Goal: Information Seeking & Learning: Find specific fact

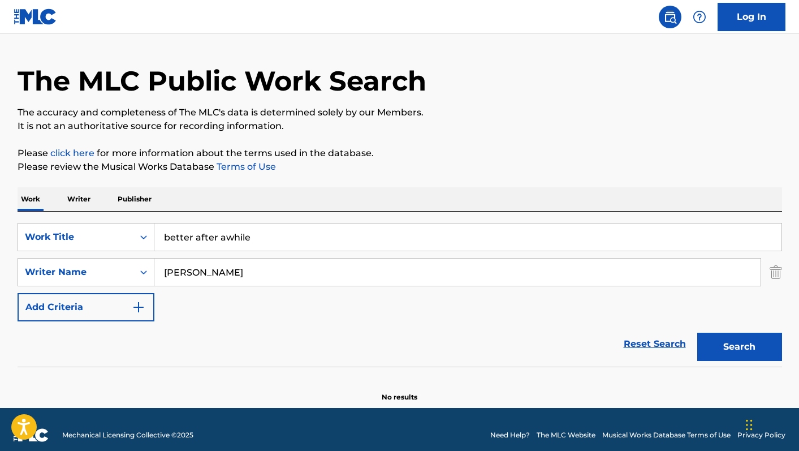
drag, startPoint x: 262, startPoint y: 240, endPoint x: 100, endPoint y: 210, distance: 165.7
click at [100, 210] on div "Work Writer Publisher SearchWithCriteria2d73ce32-e552-49ce-8f01-f491f0adbc4a Wo…" at bounding box center [400, 294] width 765 height 215
type input "o"
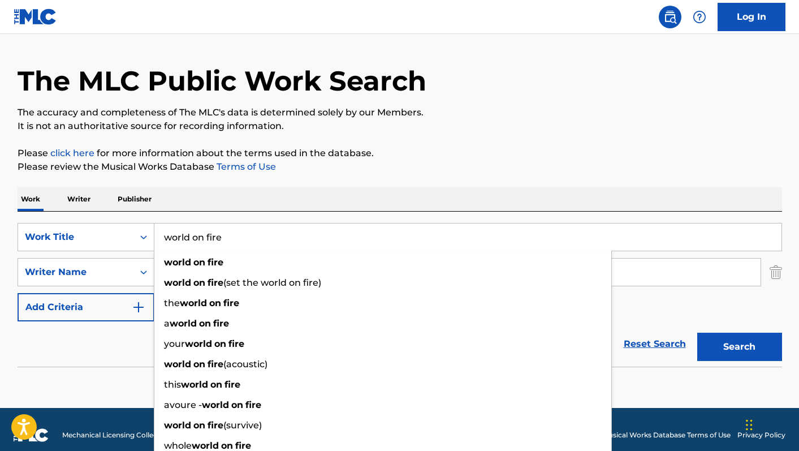
type input "world on fire"
click at [243, 177] on div "The MLC Public Work Search The accuracy and completeness of The MLC's data is d…" at bounding box center [400, 217] width 792 height 369
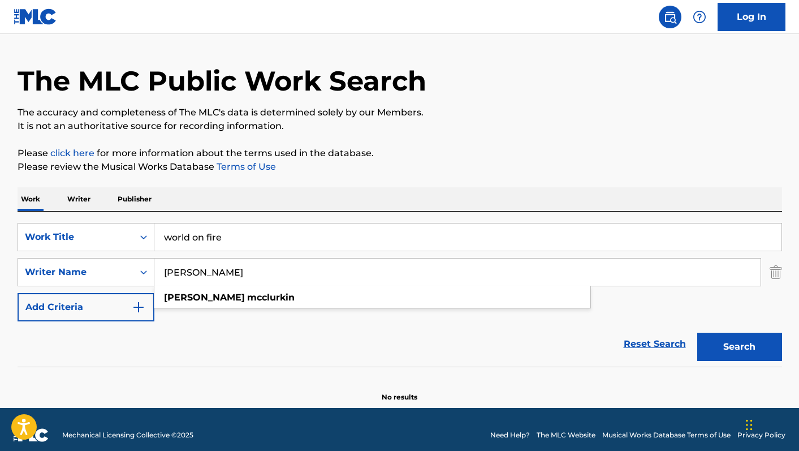
drag, startPoint x: 249, startPoint y: 277, endPoint x: 73, endPoint y: 255, distance: 177.8
click at [73, 255] on div "SearchWithCriteria2d73ce32-e552-49ce-8f01-f491f0adbc4a Work Title world on fire…" at bounding box center [400, 272] width 765 height 98
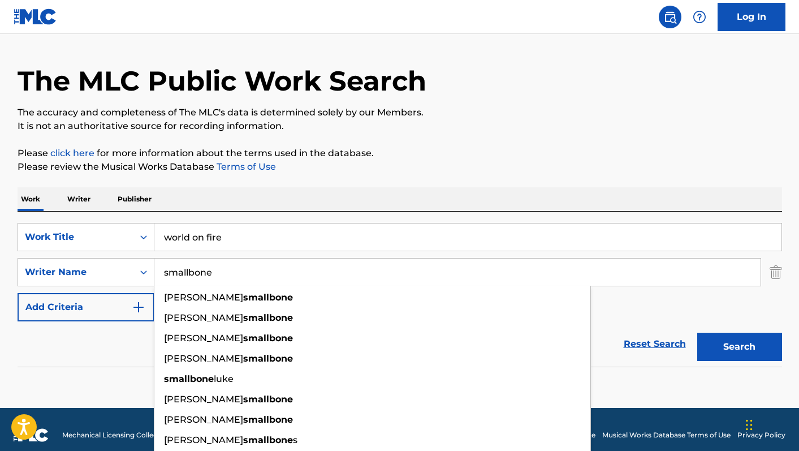
type input "smallbone"
click at [697, 333] on button "Search" at bounding box center [739, 347] width 85 height 28
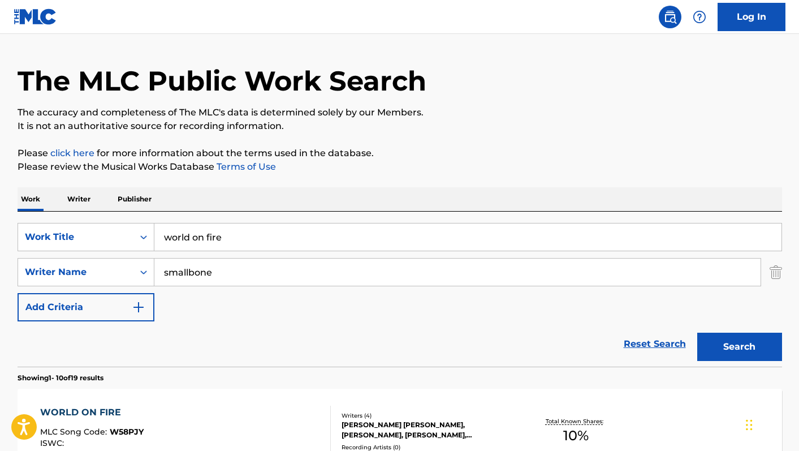
click at [738, 345] on button "Search" at bounding box center [739, 347] width 85 height 28
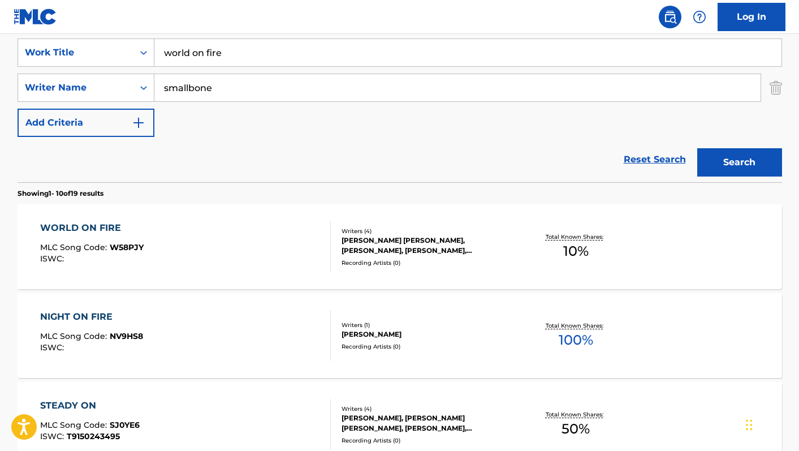
scroll to position [214, 0]
click at [269, 261] on div "WORLD ON FIRE MLC Song Code : W58PJY ISWC :" at bounding box center [185, 246] width 291 height 51
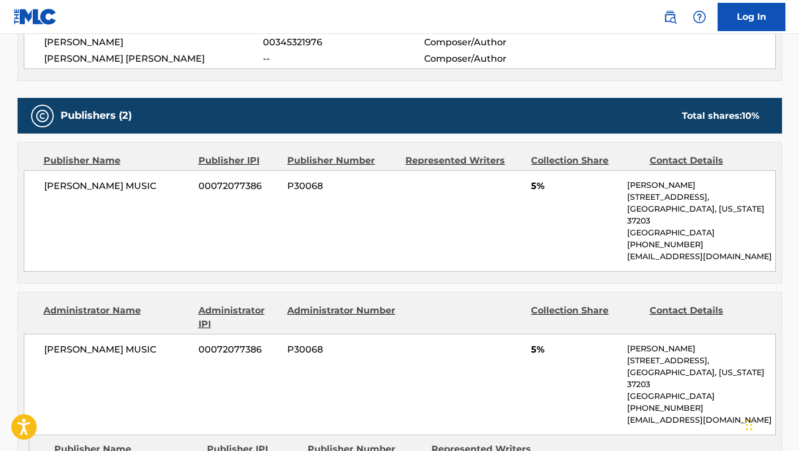
scroll to position [325, 0]
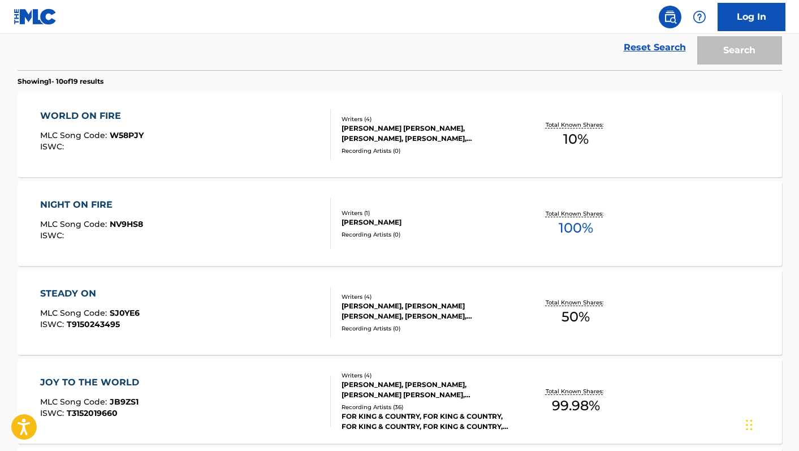
scroll to position [214, 0]
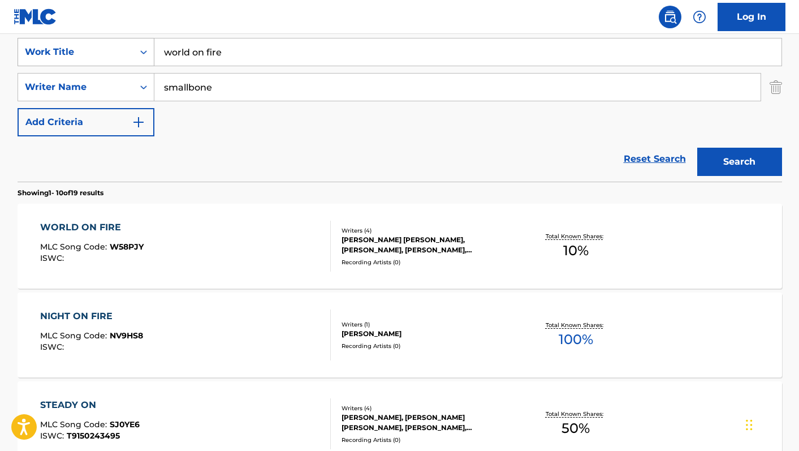
drag, startPoint x: 218, startPoint y: 50, endPoint x: 117, endPoint y: 41, distance: 101.7
click at [117, 41] on div "SearchWithCriteria2d73ce32-e552-49ce-8f01-f491f0adbc4a Work Title world on fire" at bounding box center [400, 52] width 765 height 28
type input "let it be a hallelujah"
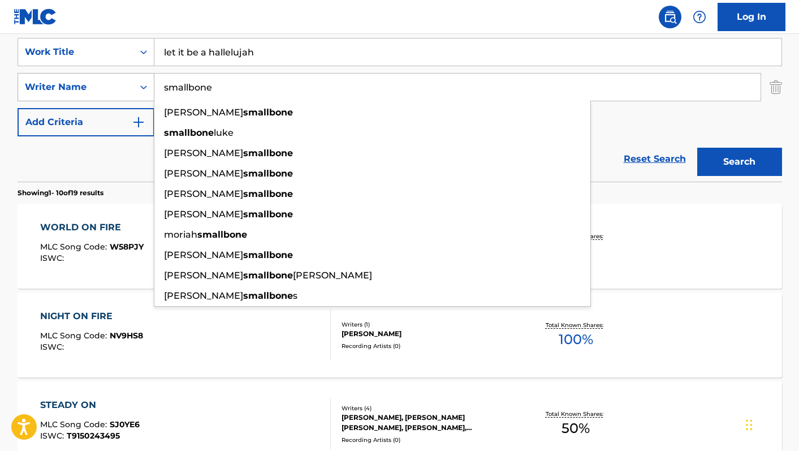
drag, startPoint x: 209, startPoint y: 84, endPoint x: 148, endPoint y: 80, distance: 60.7
click at [148, 80] on div "SearchWithCriteria0e74cc56-7170-4834-b1b2-b265e49087e8 Writer Name [PERSON_NAME…" at bounding box center [400, 87] width 765 height 28
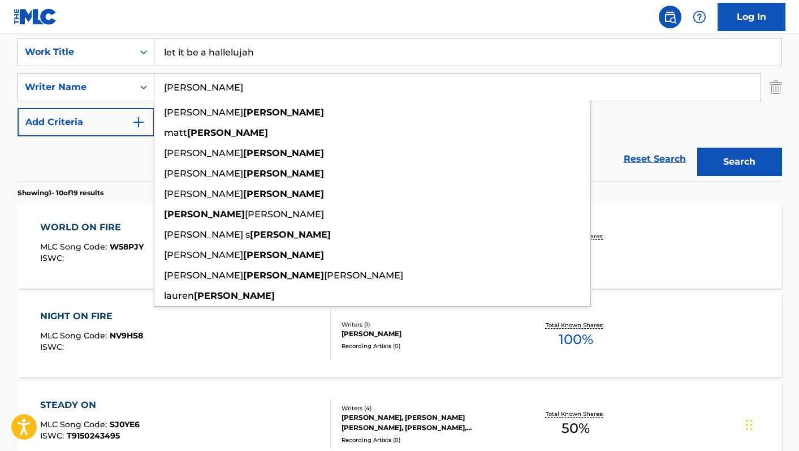
type input "[PERSON_NAME]"
click at [697, 148] on button "Search" at bounding box center [739, 162] width 85 height 28
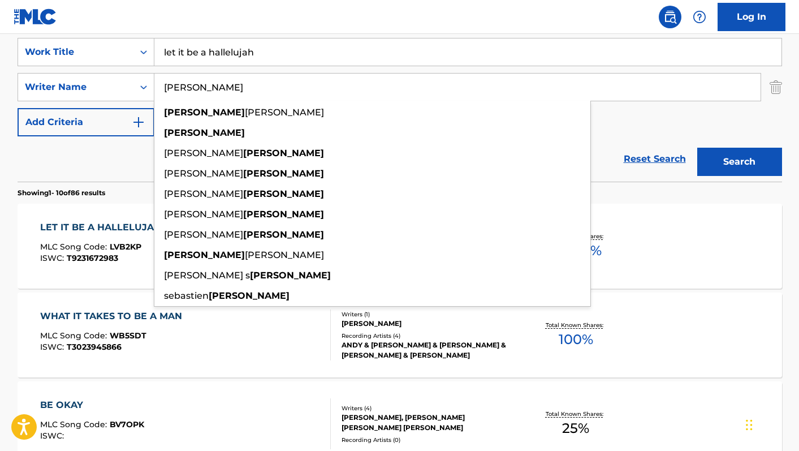
click at [97, 169] on div "Reset Search Search" at bounding box center [400, 158] width 765 height 45
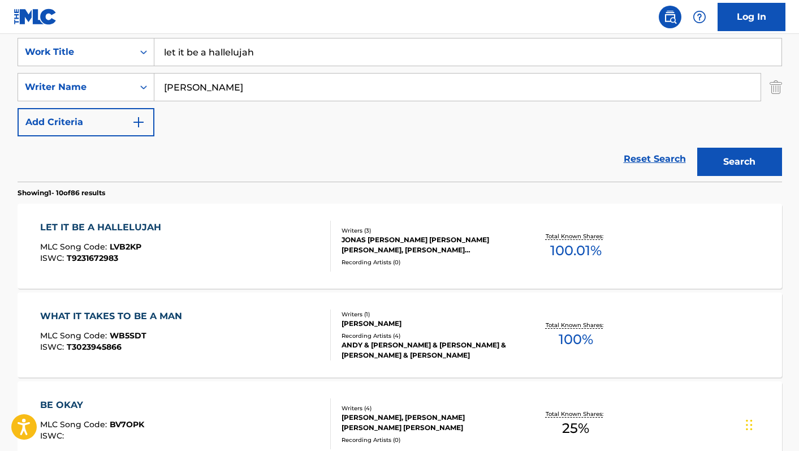
click at [157, 255] on div "ISWC : T9231672983" at bounding box center [103, 258] width 127 height 8
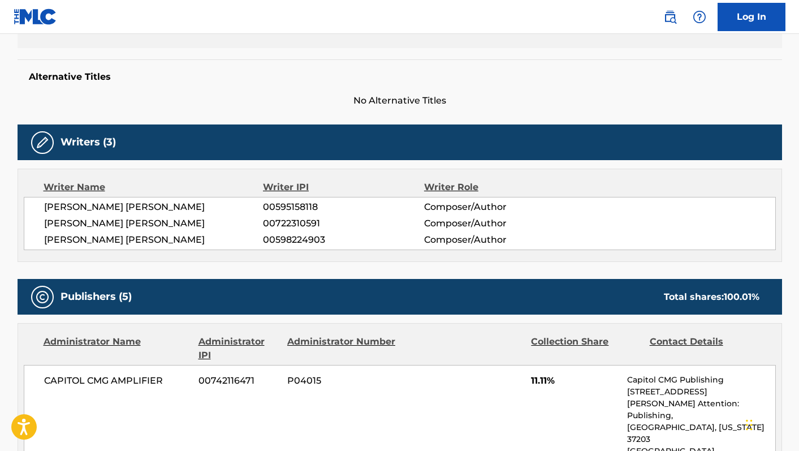
scroll to position [274, 0]
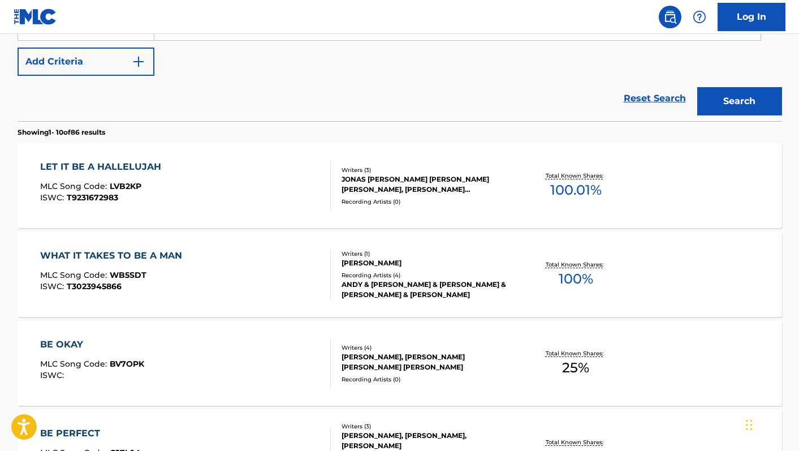
scroll to position [214, 0]
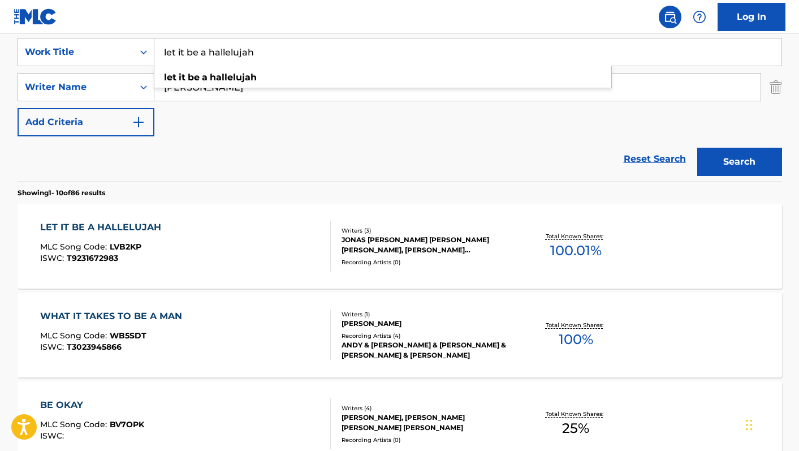
drag, startPoint x: 279, startPoint y: 54, endPoint x: 0, endPoint y: 47, distance: 279.0
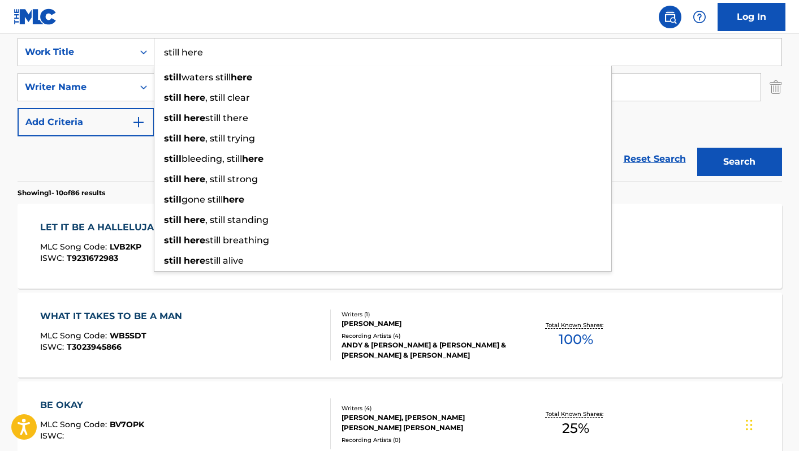
type input "still here"
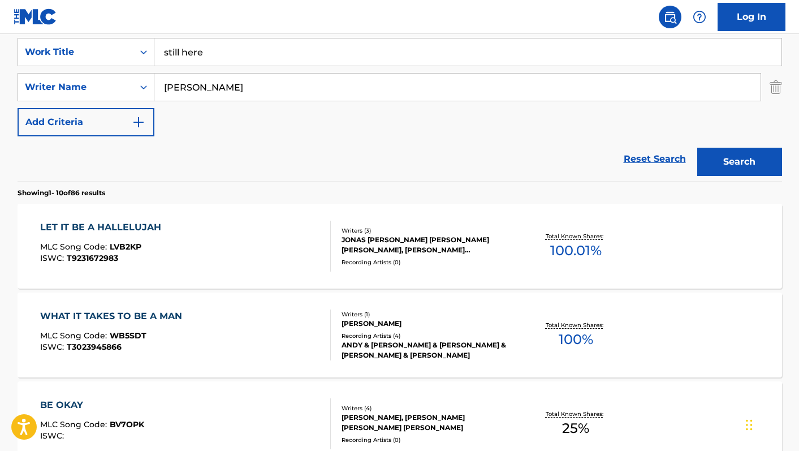
click at [161, 4] on nav "Log In" at bounding box center [399, 17] width 799 height 34
drag, startPoint x: 218, startPoint y: 84, endPoint x: 119, endPoint y: 81, distance: 99.0
click at [119, 81] on div "SearchWithCriteria0e74cc56-7170-4834-b1b2-b265e49087e8 Writer Name [PERSON_NAME]" at bounding box center [400, 87] width 765 height 28
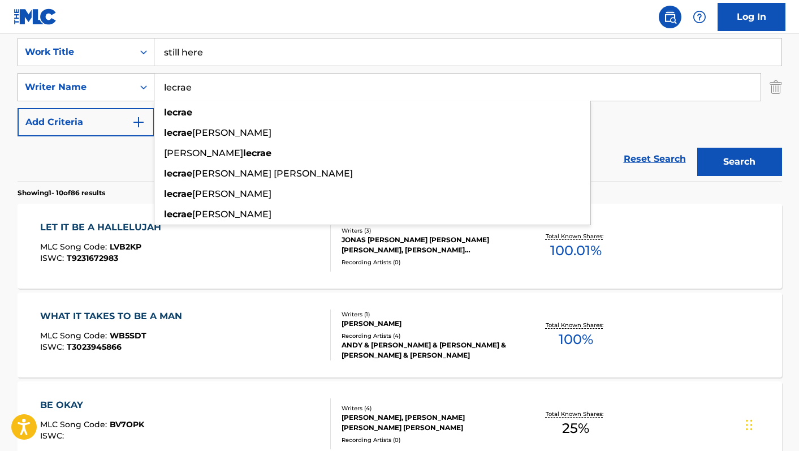
type input "lecrae"
click at [697, 148] on button "Search" at bounding box center [739, 162] width 85 height 28
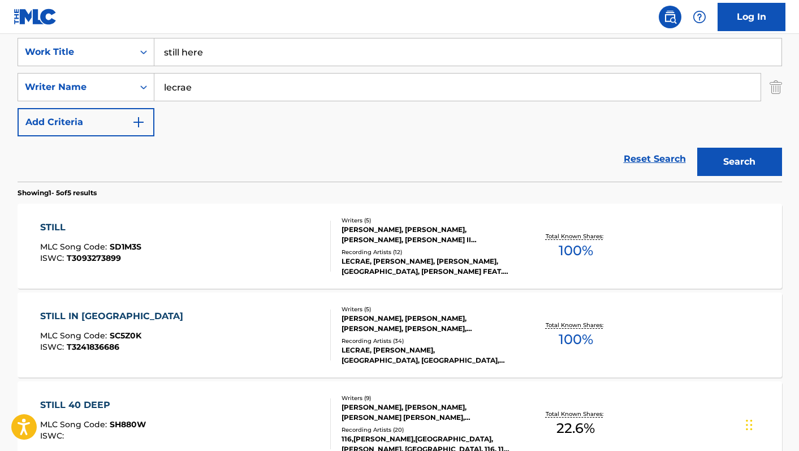
click at [233, 259] on div "STILL MLC Song Code : SD1M3S ISWC : T3093273899" at bounding box center [185, 246] width 291 height 51
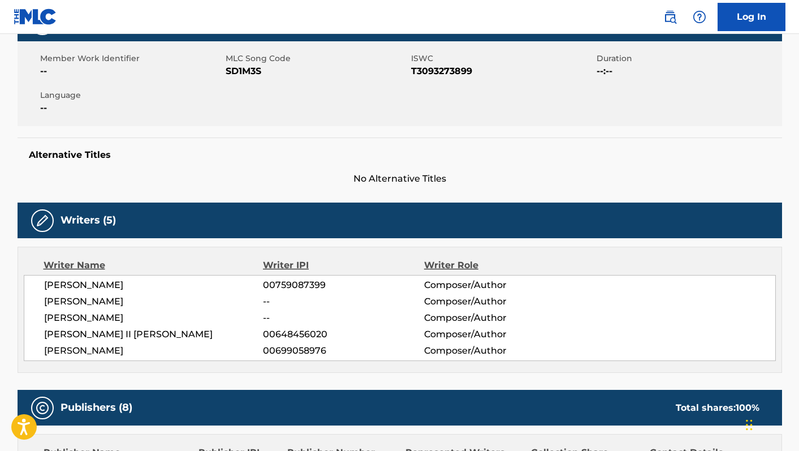
scroll to position [348, 0]
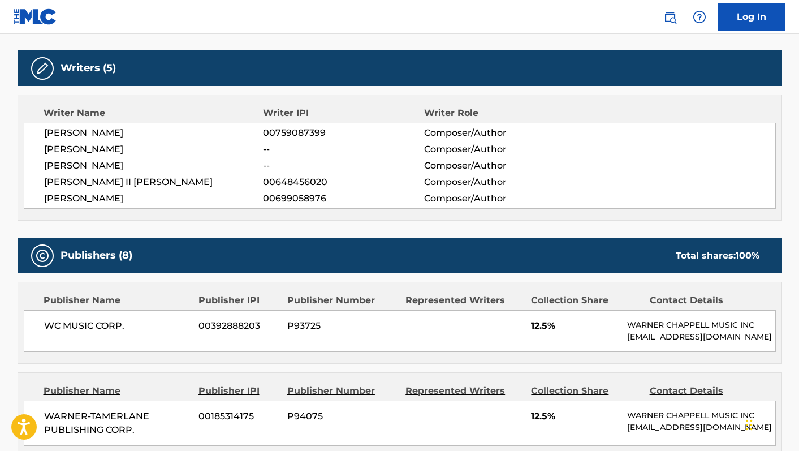
scroll to position [214, 0]
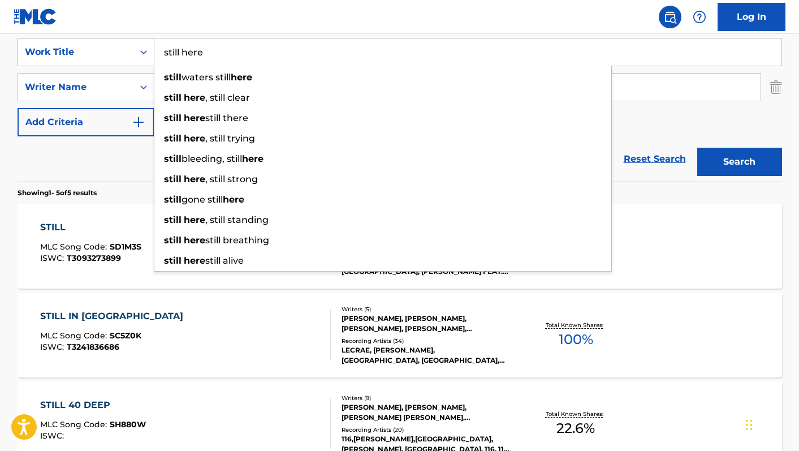
drag, startPoint x: 235, startPoint y: 44, endPoint x: 121, endPoint y: 63, distance: 115.8
click at [121, 63] on div "SearchWithCriteria2d73ce32-e552-49ce-8f01-f491f0adbc4a Work Title still here st…" at bounding box center [400, 52] width 765 height 28
paste input "Coritos De Fuego"
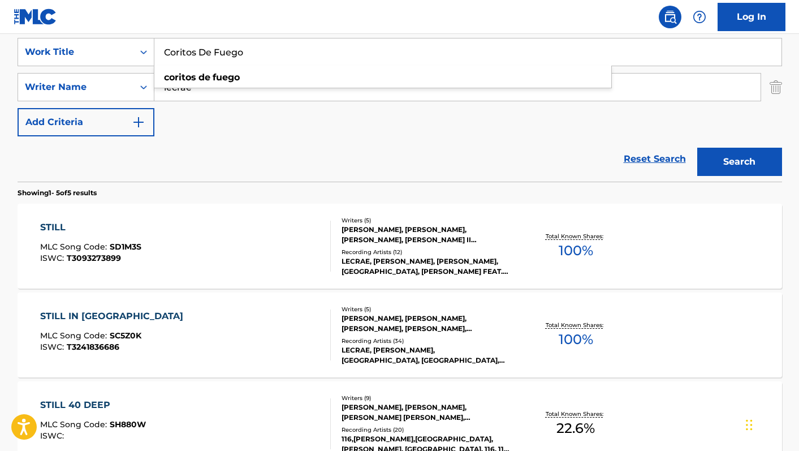
type input "Coritos De Fuego"
click at [183, 156] on div "Reset Search Search" at bounding box center [400, 158] width 765 height 45
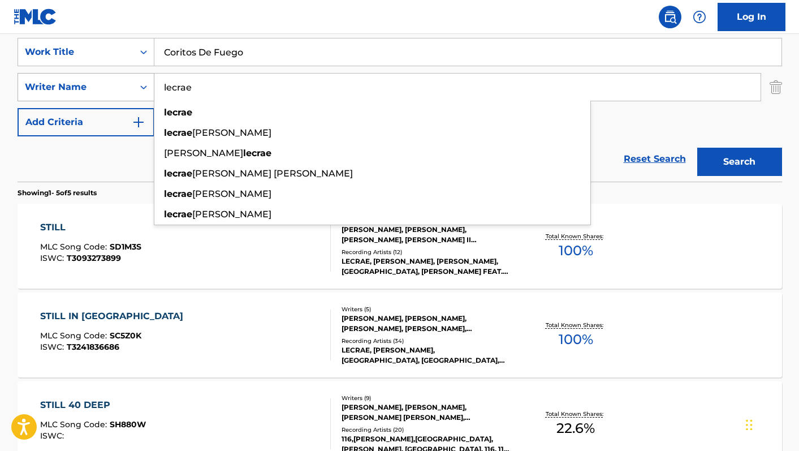
drag, startPoint x: 206, startPoint y: 89, endPoint x: 134, endPoint y: 81, distance: 72.8
click at [134, 81] on div "SearchWithCriteria0e74cc56-7170-4834-b1b2-b265e49087e8 Writer Name lecrae lecra…" at bounding box center [400, 87] width 765 height 28
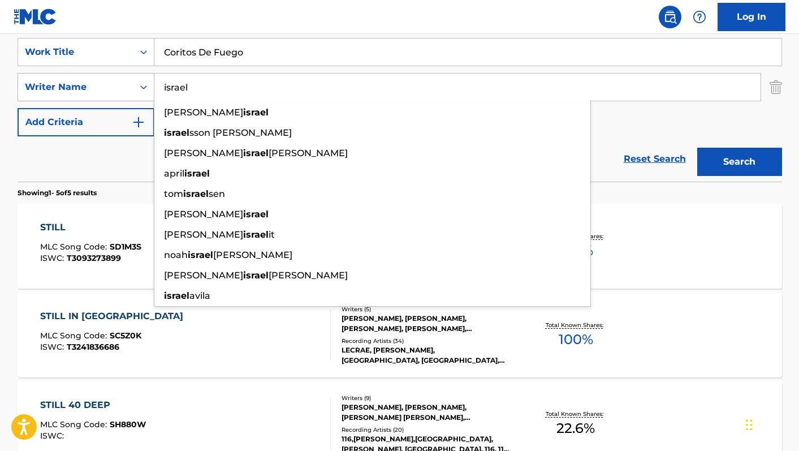
type input "israel"
click at [697, 148] on button "Search" at bounding box center [739, 162] width 85 height 28
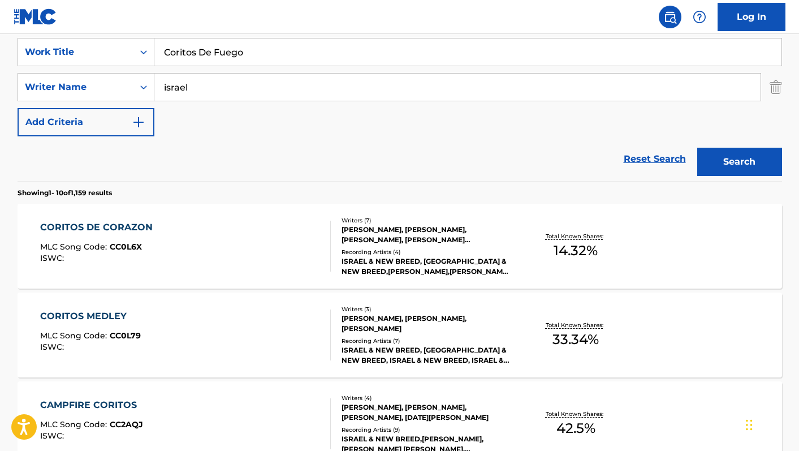
click at [180, 259] on div "CORITOS DE CORAZON MLC Song Code : CC0L6X ISWC :" at bounding box center [185, 246] width 291 height 51
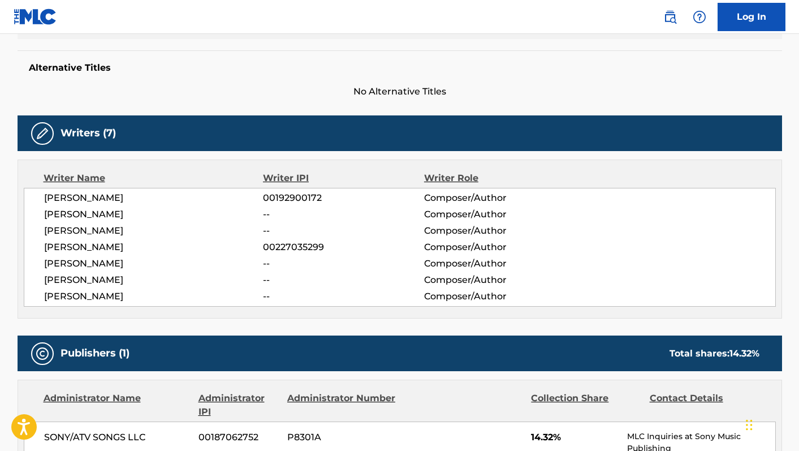
scroll to position [289, 0]
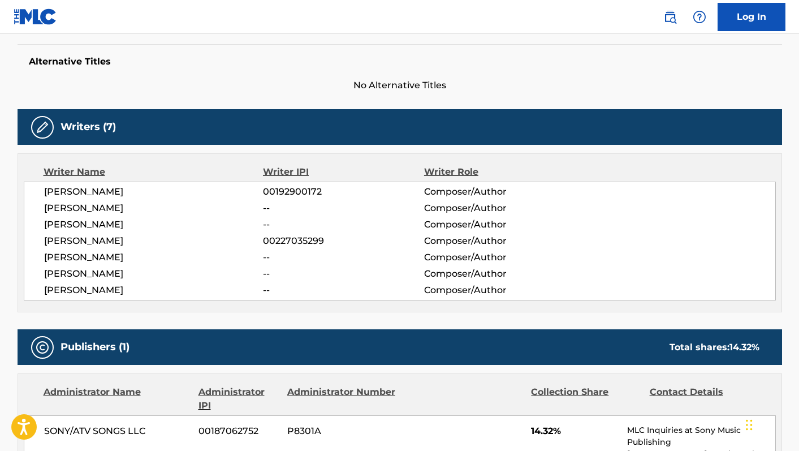
scroll to position [214, 0]
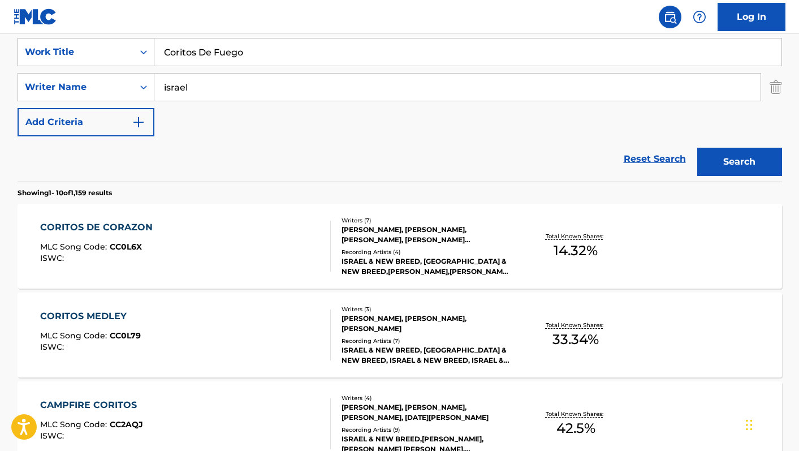
drag, startPoint x: 240, startPoint y: 54, endPoint x: 122, endPoint y: 40, distance: 119.0
click at [122, 40] on div "SearchWithCriteria2d73ce32-e552-49ce-8f01-f491f0adbc4a Work Title Coritos De Fu…" at bounding box center [400, 52] width 765 height 28
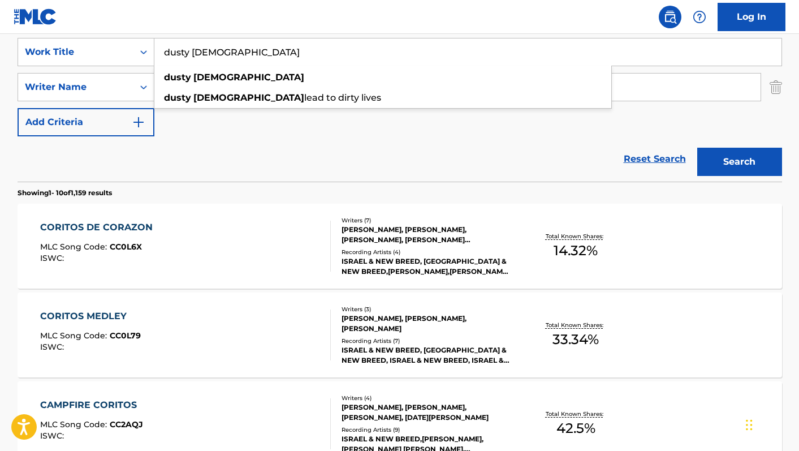
type input "dusty [DEMOGRAPHIC_DATA]"
click at [173, 7] on nav "Log In" at bounding box center [399, 17] width 799 height 34
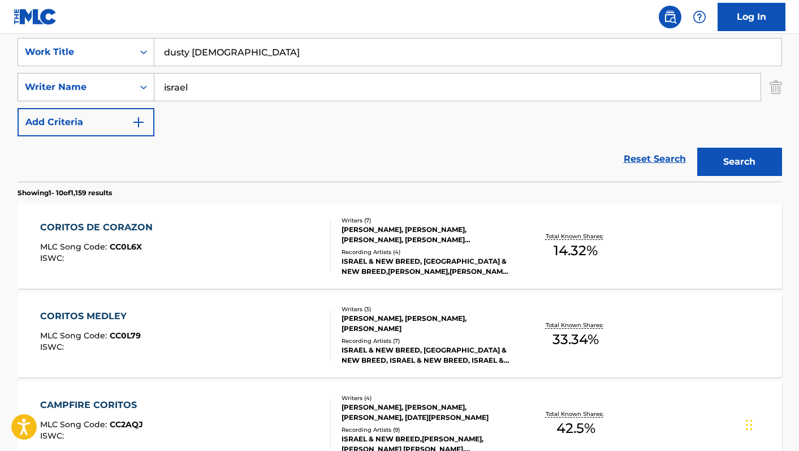
drag, startPoint x: 214, startPoint y: 91, endPoint x: 59, endPoint y: 77, distance: 156.2
click at [59, 77] on div "SearchWithCriteria0e74cc56-7170-4834-b1b2-b265e49087e8 Writer Name israel" at bounding box center [400, 87] width 765 height 28
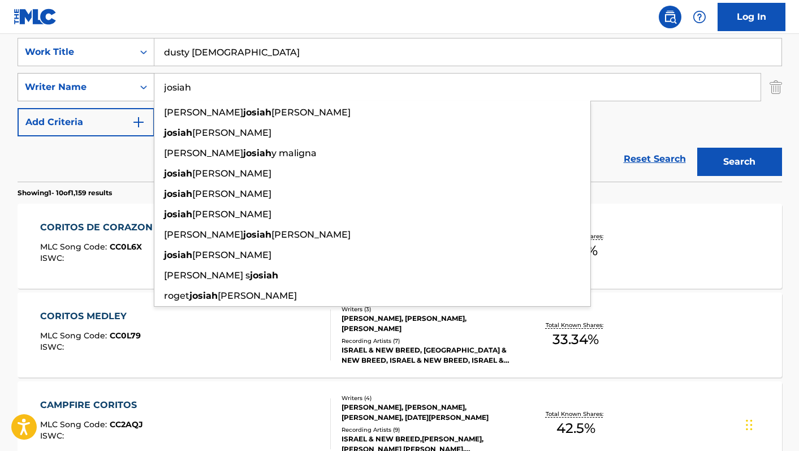
click at [697, 148] on button "Search" at bounding box center [739, 162] width 85 height 28
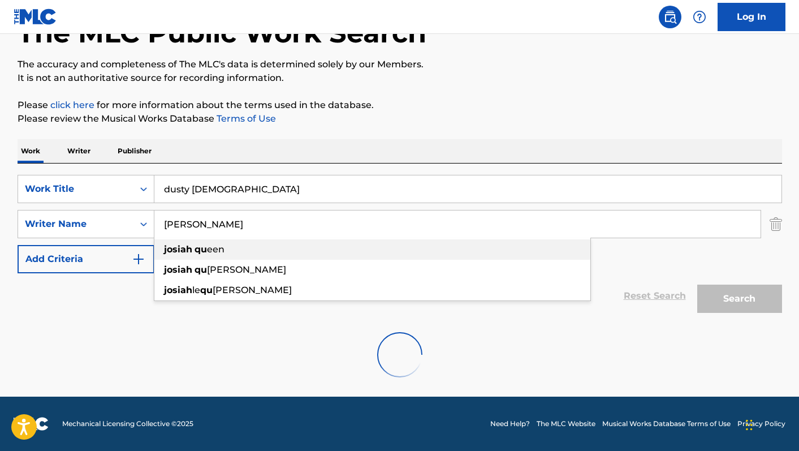
click at [248, 251] on div "[PERSON_NAME] een" at bounding box center [372, 249] width 436 height 20
type input "[PERSON_NAME]"
click at [625, 336] on div at bounding box center [400, 354] width 765 height 72
click at [725, 301] on div "Search" at bounding box center [737, 295] width 91 height 45
click at [433, 110] on p "Please click here for more information about the terms used in the database." at bounding box center [400, 105] width 765 height 14
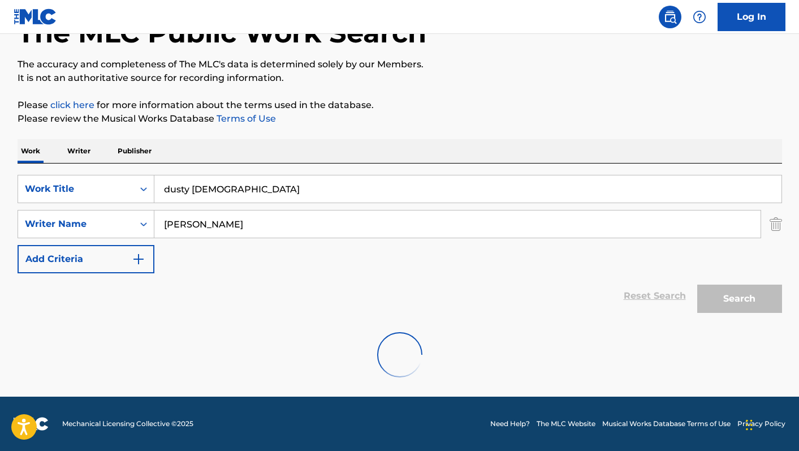
scroll to position [40, 0]
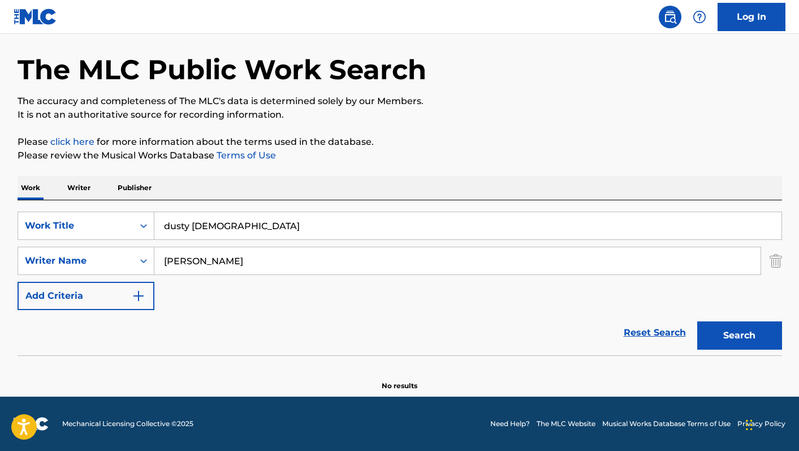
click at [735, 342] on button "Search" at bounding box center [739, 335] width 85 height 28
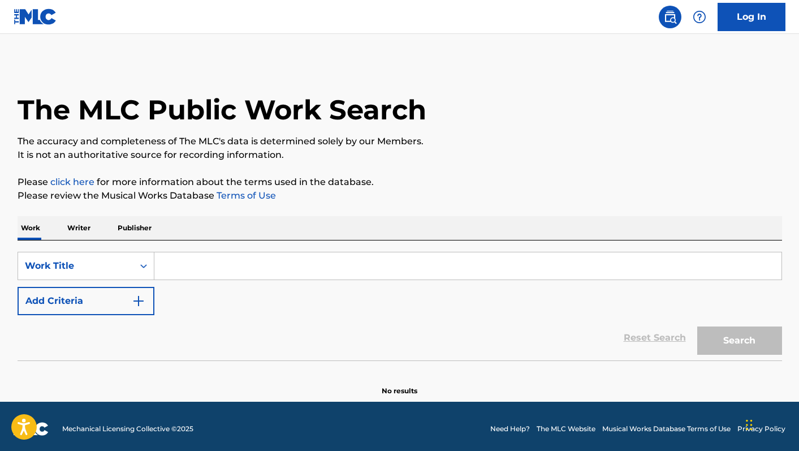
click at [203, 265] on input "Search Form" at bounding box center [467, 265] width 627 height 27
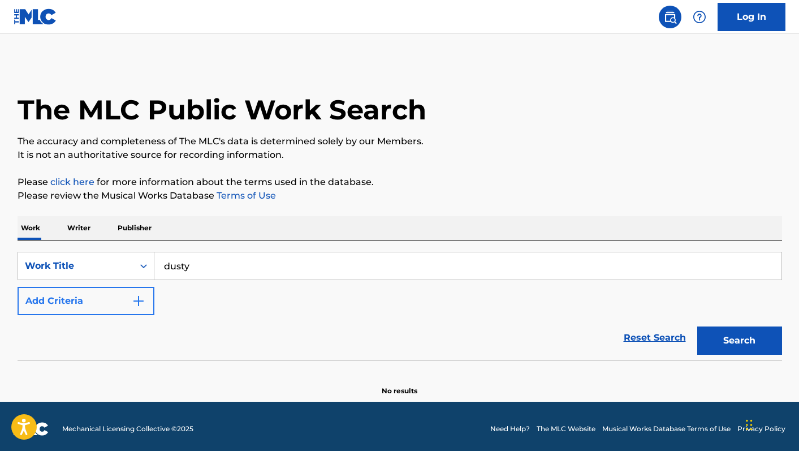
type input "dusty"
click at [114, 304] on button "Add Criteria" at bounding box center [86, 301] width 137 height 28
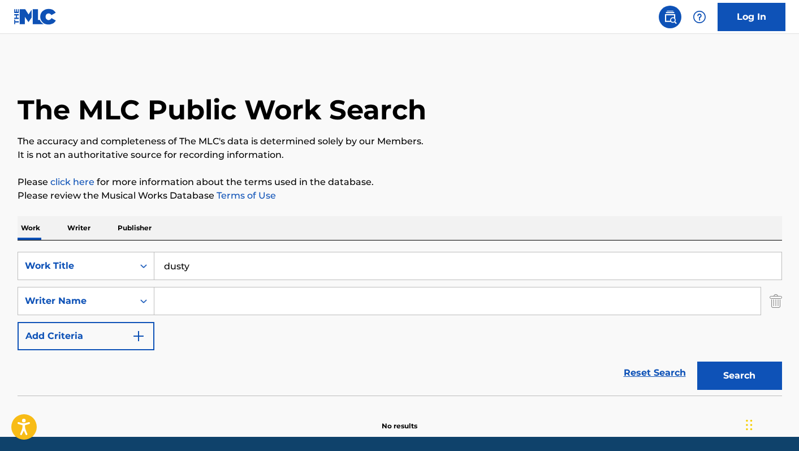
click at [191, 305] on input "Search Form" at bounding box center [457, 300] width 606 height 27
type input "[PERSON_NAME]"
click at [730, 371] on button "Search" at bounding box center [739, 375] width 85 height 28
